Goal: Task Accomplishment & Management: Use online tool/utility

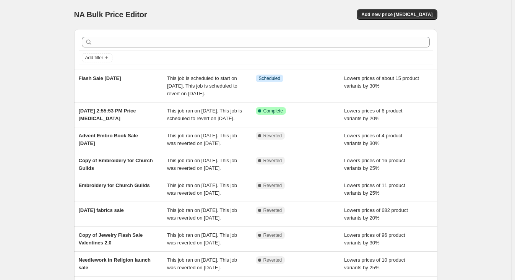
click at [148, 93] on div "Flash Sale [DATE]" at bounding box center [123, 86] width 89 height 23
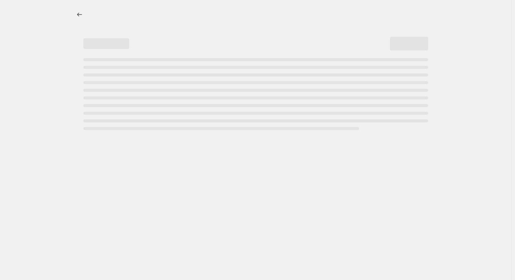
select select "percentage"
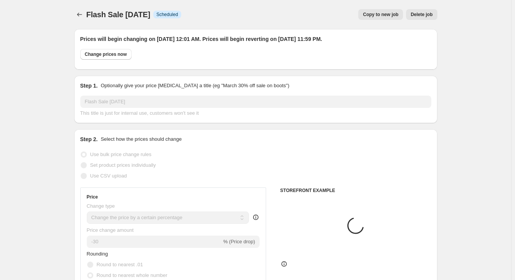
select select "collection"
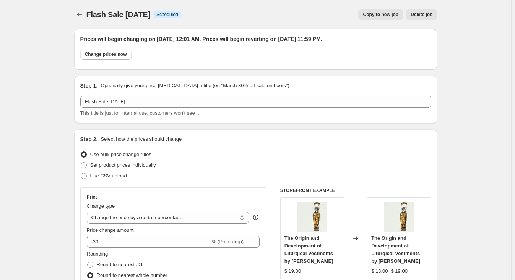
click at [383, 13] on span "Copy to new job" at bounding box center [381, 14] width 36 height 6
select select "percentage"
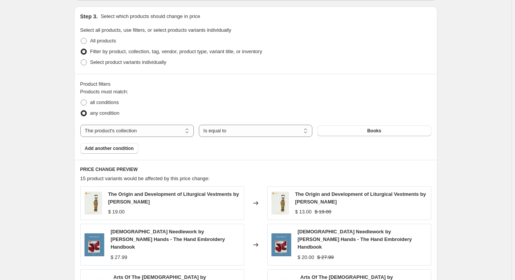
scroll to position [348, 0]
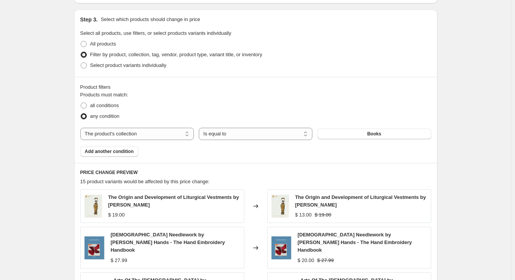
click at [171, 134] on select "The product The product's collection The product's tag The product's vendor The…" at bounding box center [137, 134] width 114 height 12
select select "product"
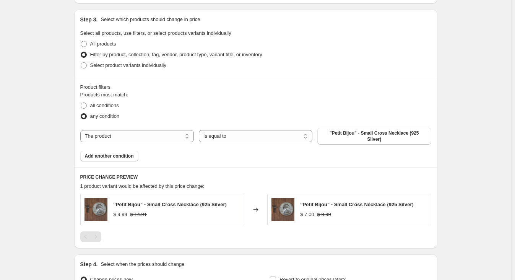
click at [362, 133] on span ""Petit Bijou" - Small Cross Necklace (925 Silver)" at bounding box center [374, 136] width 104 height 12
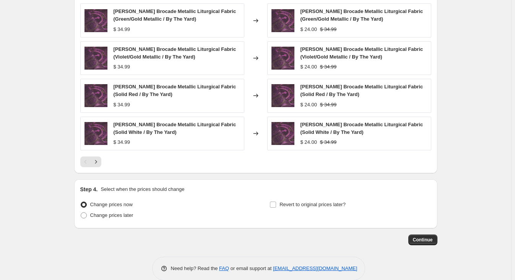
scroll to position [580, 0]
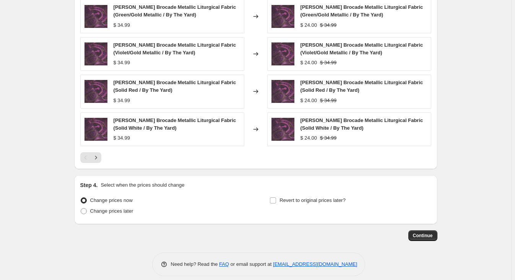
click at [87, 208] on span at bounding box center [84, 211] width 6 height 6
click at [81, 208] on input "Change prices later" at bounding box center [81, 208] width 0 height 0
radio input "true"
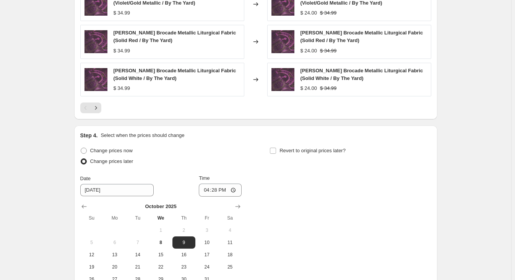
scroll to position [684, 0]
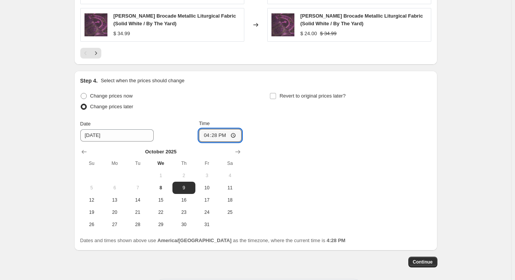
click at [223, 129] on input "16:28" at bounding box center [220, 135] width 43 height 13
type input "00:01"
click at [276, 93] on input "Revert to original prices later?" at bounding box center [273, 96] width 6 height 6
checkbox input "true"
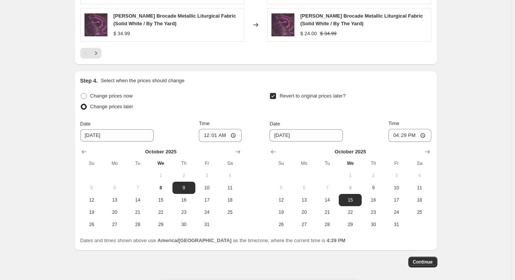
click at [378, 184] on button "9" at bounding box center [373, 188] width 23 height 12
type input "[DATE]"
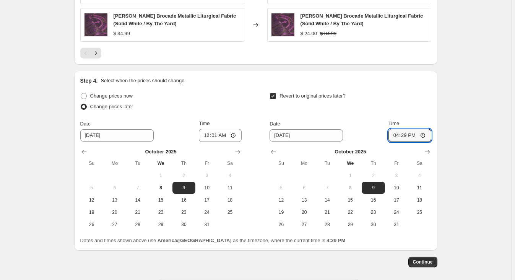
click at [403, 131] on input "16:29" at bounding box center [410, 135] width 43 height 13
type input "23:59"
click at [406, 91] on div "Revert to original prices later?" at bounding box center [350, 102] width 161 height 23
click at [423, 259] on span "Continue" at bounding box center [423, 262] width 20 height 6
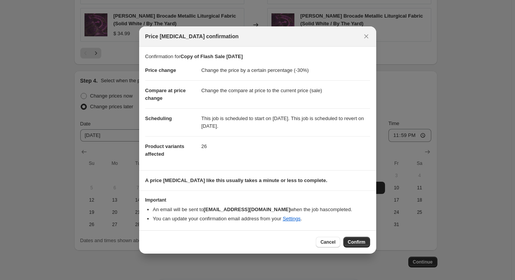
click at [352, 238] on button "Confirm" at bounding box center [357, 242] width 27 height 11
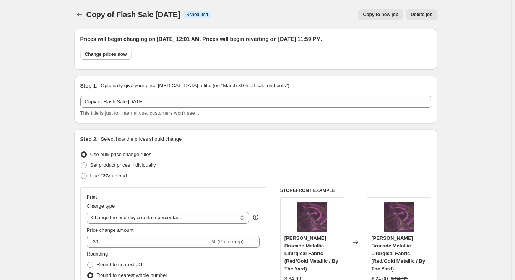
click at [79, 14] on icon "Price change jobs" at bounding box center [80, 15] width 8 height 8
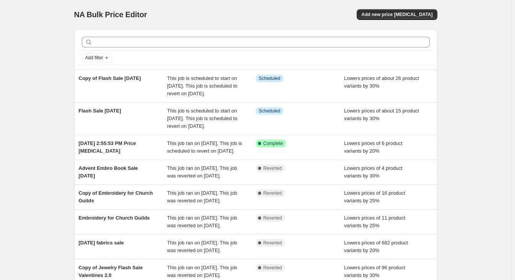
click at [156, 95] on div "Copy of Flash Sale [DATE]" at bounding box center [123, 86] width 89 height 23
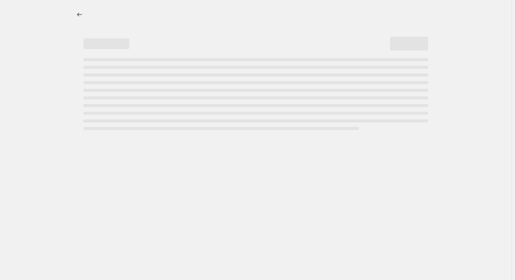
select select "percentage"
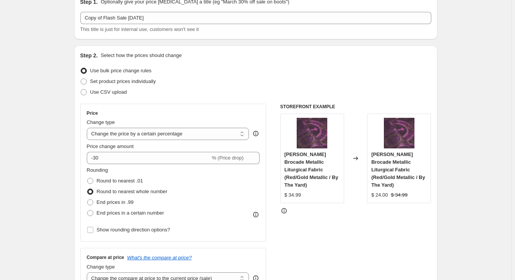
scroll to position [104, 0]
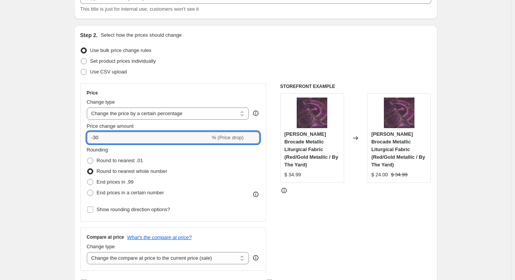
click at [121, 135] on input "-30" at bounding box center [149, 138] width 124 height 12
type input "-3"
type input "-25"
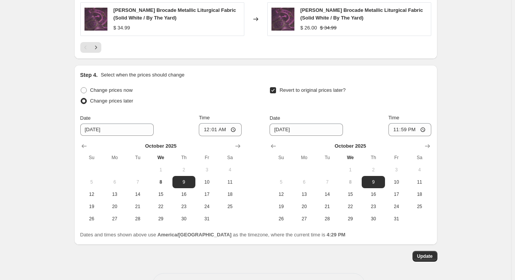
scroll to position [758, 0]
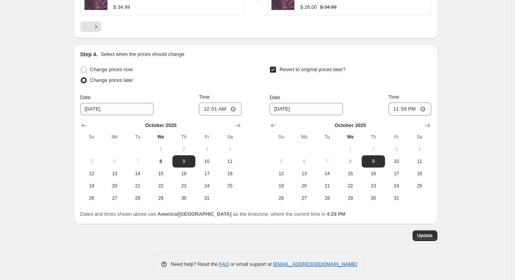
click at [426, 233] on span "Update" at bounding box center [425, 236] width 16 height 6
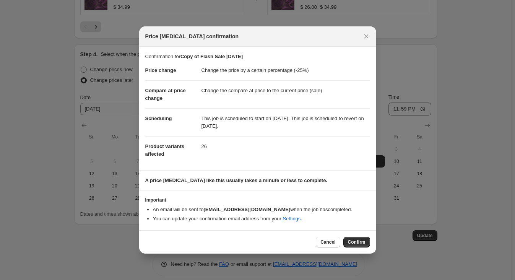
click at [359, 240] on span "Confirm" at bounding box center [357, 242] width 18 height 6
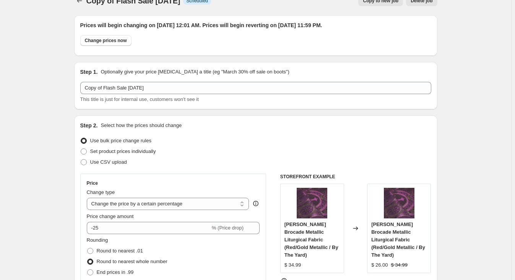
scroll to position [0, 0]
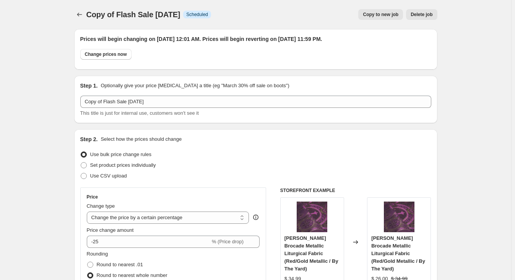
click at [82, 12] on icon "Price change jobs" at bounding box center [80, 15] width 8 height 8
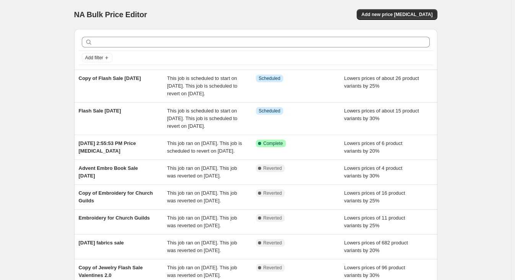
click at [47, 184] on div "NA Bulk Price Editor. This page is ready NA Bulk Price Editor Add new price [ME…" at bounding box center [256, 204] width 512 height 409
